Goal: Information Seeking & Learning: Learn about a topic

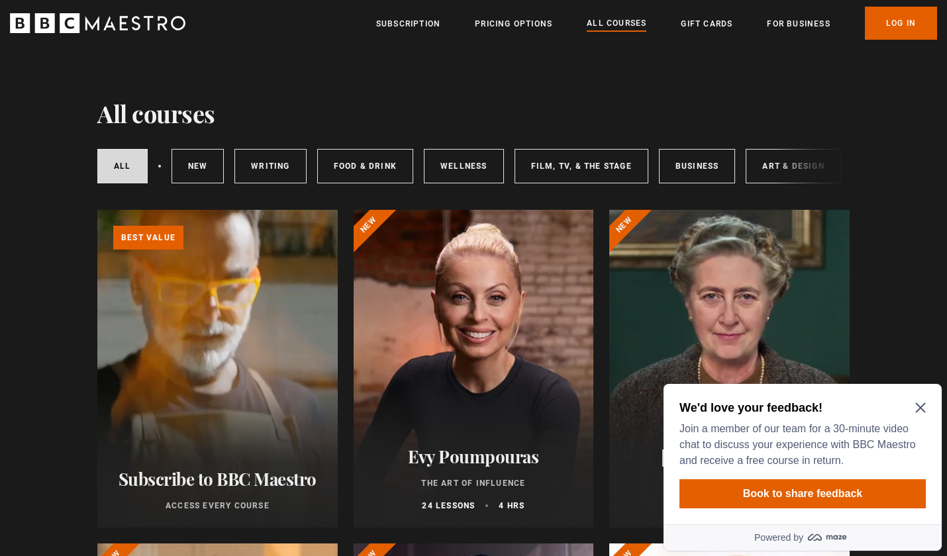
click at [923, 408] on icon "Close Maze Prompt" at bounding box center [921, 408] width 11 height 11
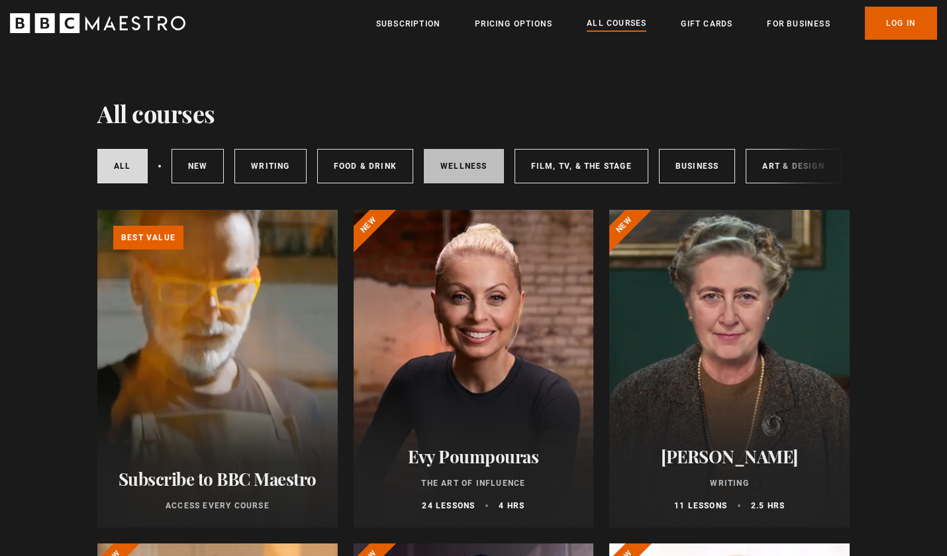
click at [448, 168] on link "Wellness" at bounding box center [464, 166] width 80 height 34
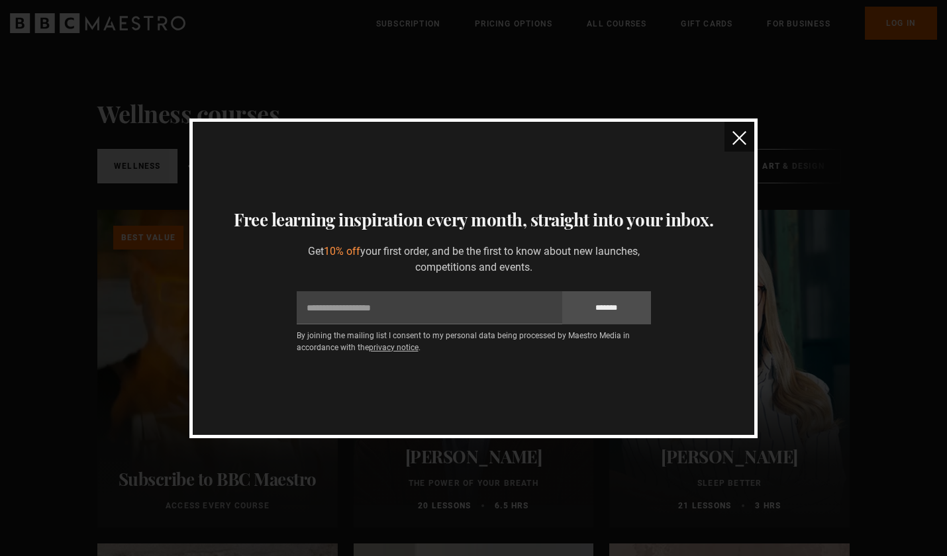
click at [739, 138] on img "close" at bounding box center [740, 138] width 14 height 14
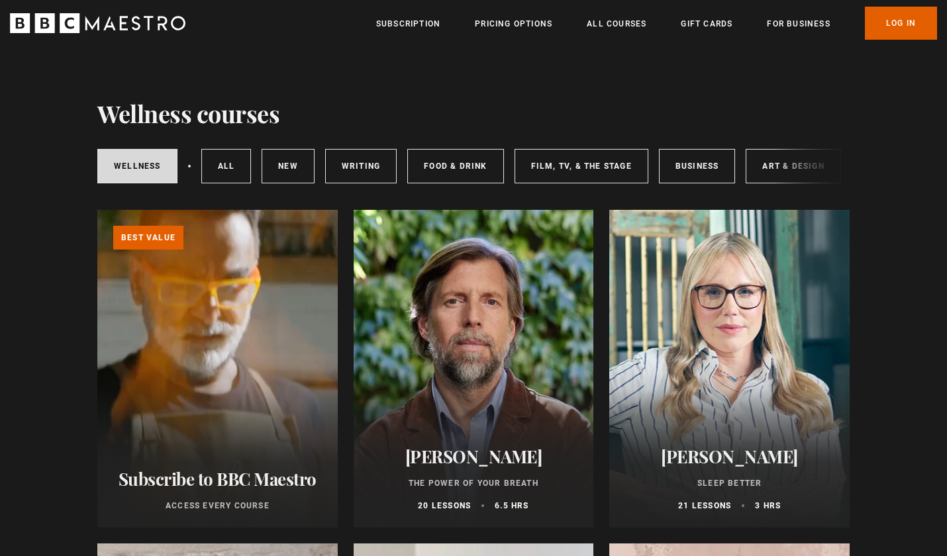
click at [125, 24] on icon "BBC Maestro" at bounding box center [124, 23] width 8 height 14
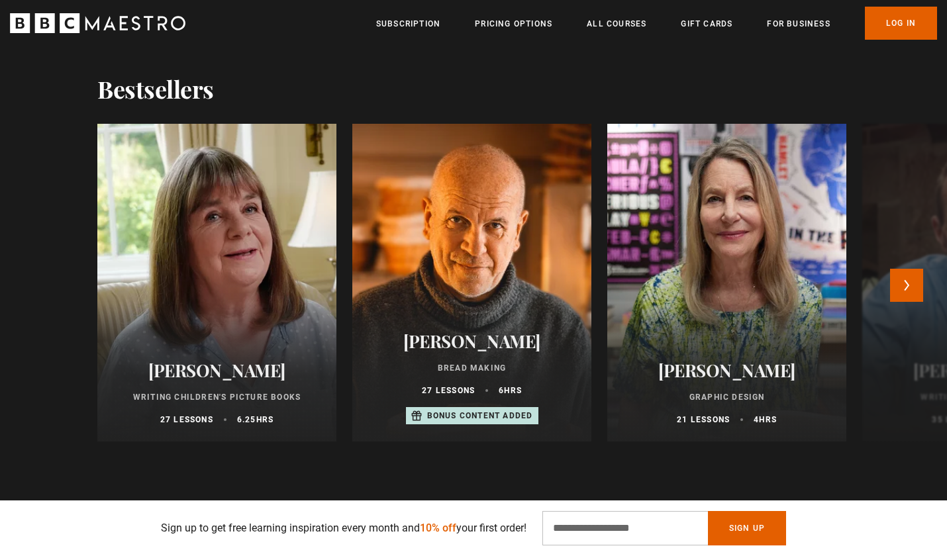
scroll to position [1360, 0]
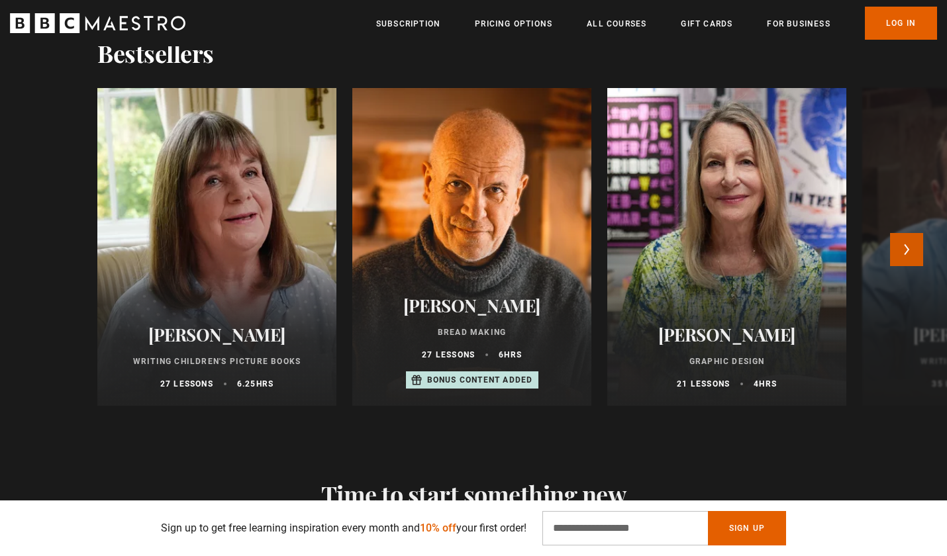
click at [912, 246] on button "Next" at bounding box center [906, 249] width 33 height 33
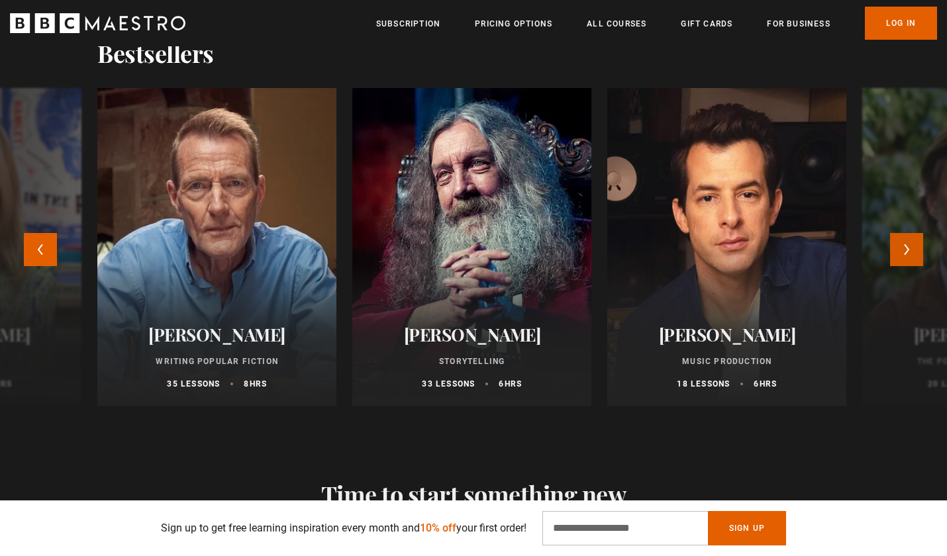
scroll to position [0, 347]
click at [912, 246] on button "Next" at bounding box center [906, 249] width 33 height 33
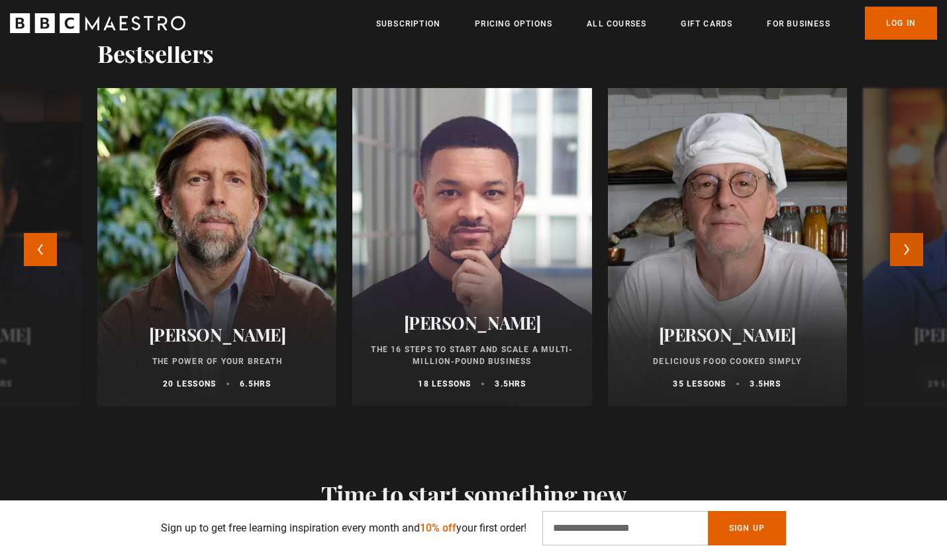
click at [912, 246] on button "Next" at bounding box center [906, 249] width 33 height 33
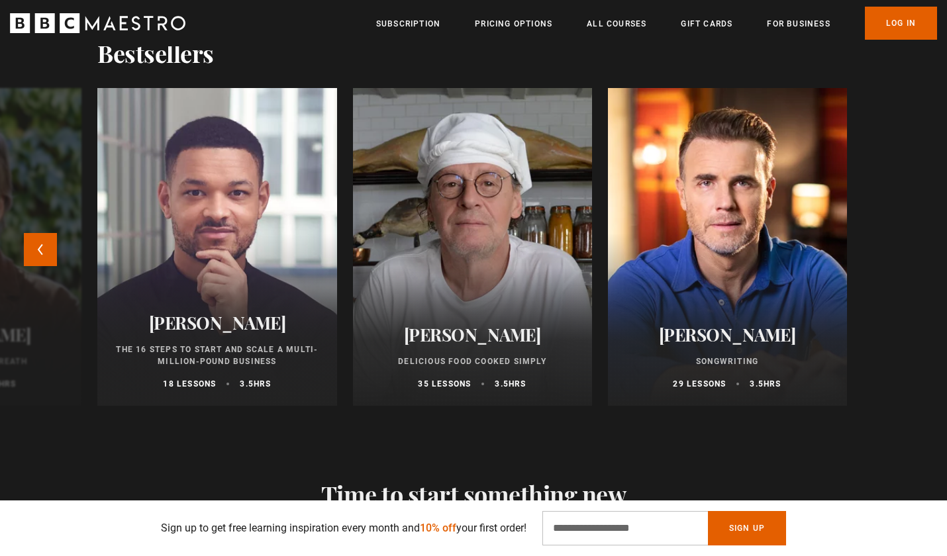
click at [912, 246] on div "[PERSON_NAME] Writing Children's Picture Books 27 lessons 6.25 hrs [PERSON_NAME…" at bounding box center [473, 257] width 947 height 339
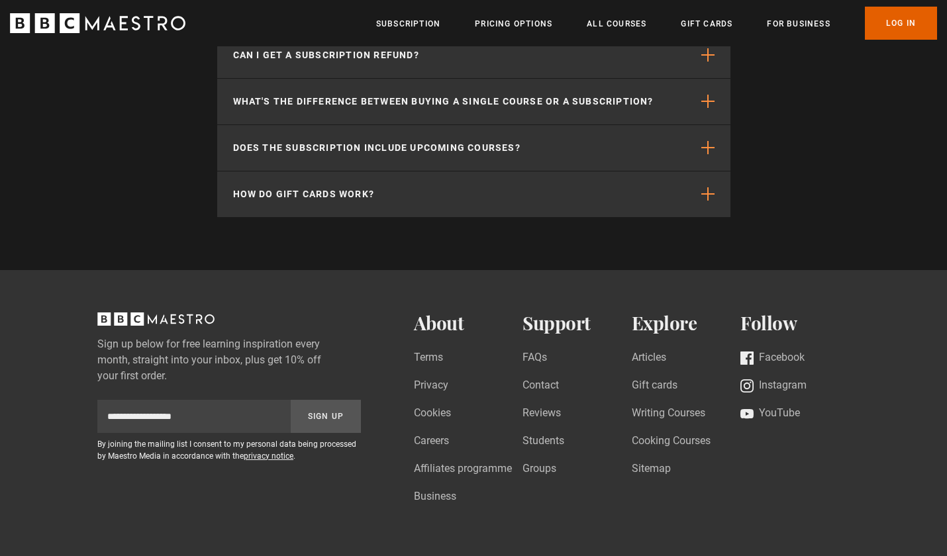
scroll to position [4063, 0]
